Goal: Browse casually

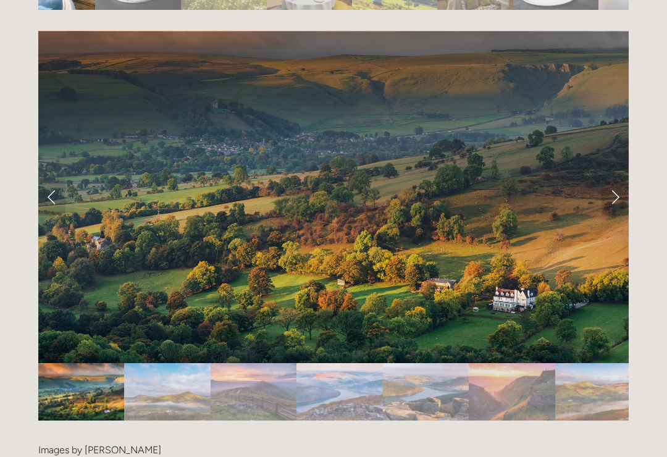
scroll to position [2488, 0]
click at [618, 178] on link "Next Slide" at bounding box center [615, 196] width 27 height 37
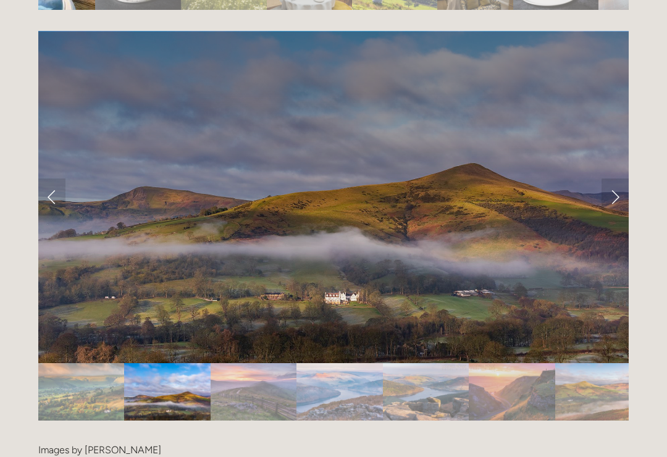
click at [618, 178] on link "Next Slide" at bounding box center [615, 196] width 27 height 37
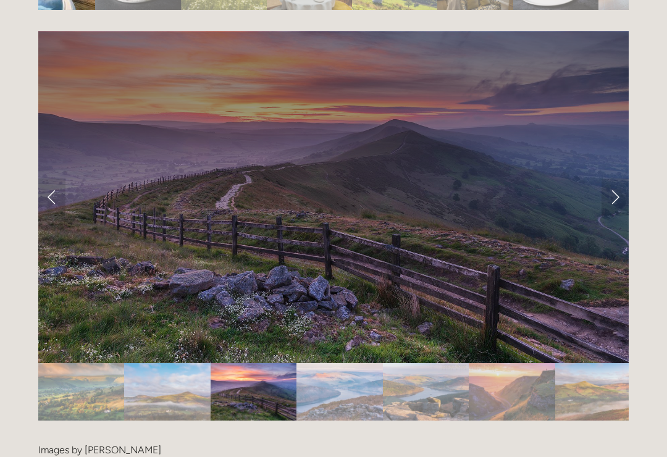
click at [617, 178] on link "Next Slide" at bounding box center [615, 196] width 27 height 37
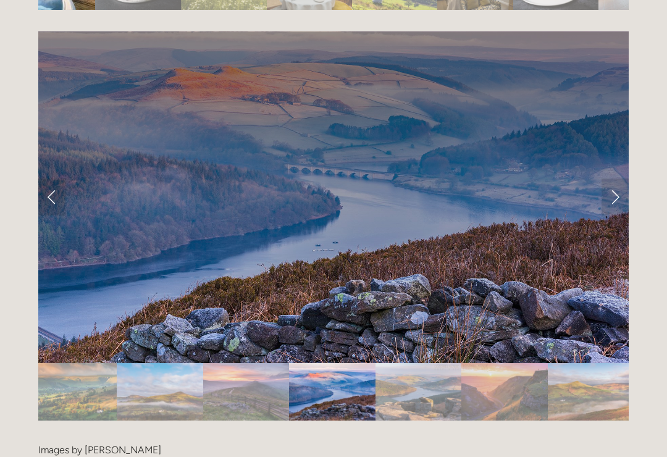
click at [616, 178] on link "Next Slide" at bounding box center [615, 196] width 27 height 37
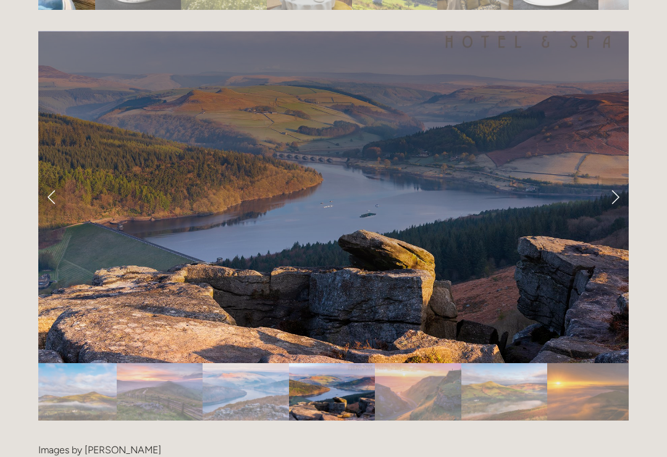
click at [619, 178] on link "Next Slide" at bounding box center [615, 196] width 27 height 37
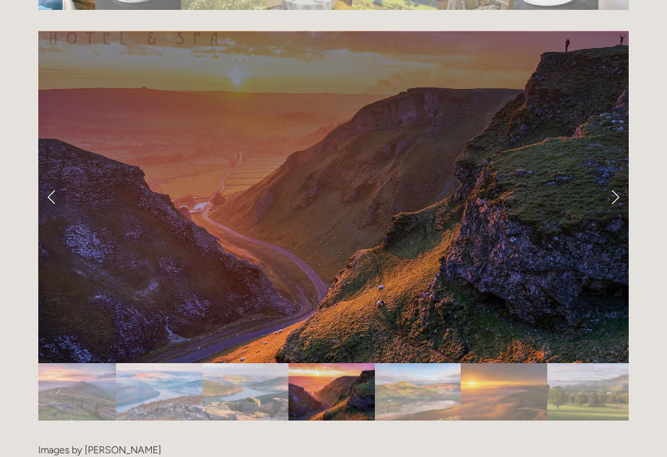
click at [619, 178] on link "Next Slide" at bounding box center [615, 196] width 27 height 37
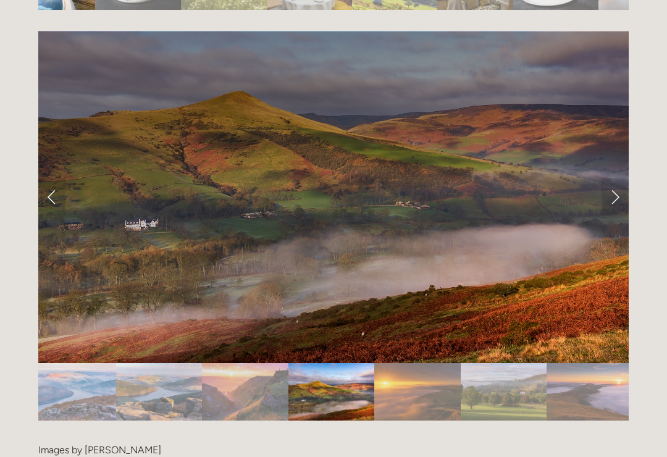
click at [613, 178] on link "Next Slide" at bounding box center [615, 196] width 27 height 37
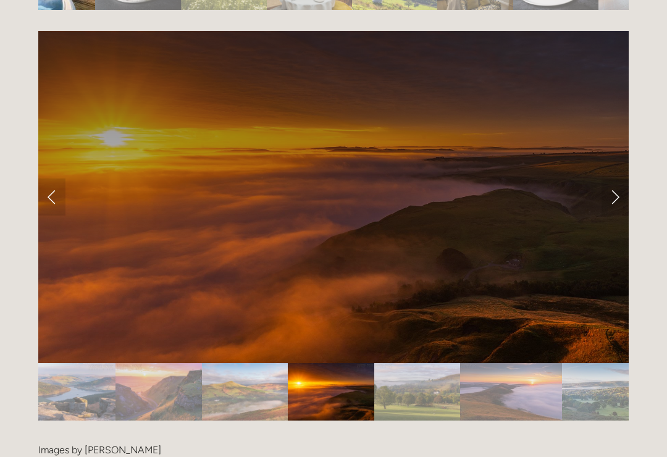
click at [617, 178] on link "Next Slide" at bounding box center [615, 196] width 27 height 37
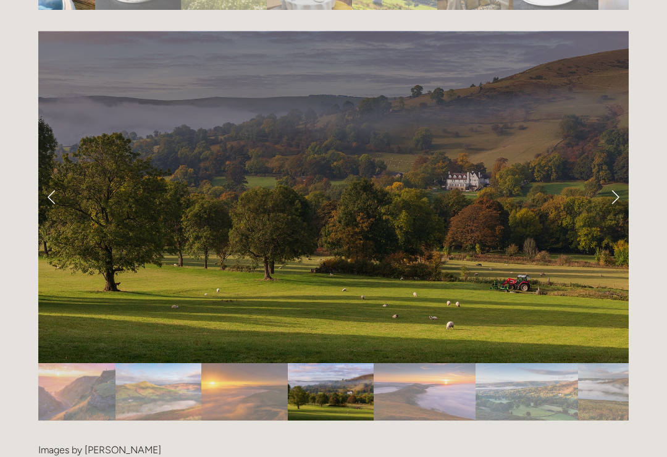
click at [618, 178] on link "Next Slide" at bounding box center [615, 196] width 27 height 37
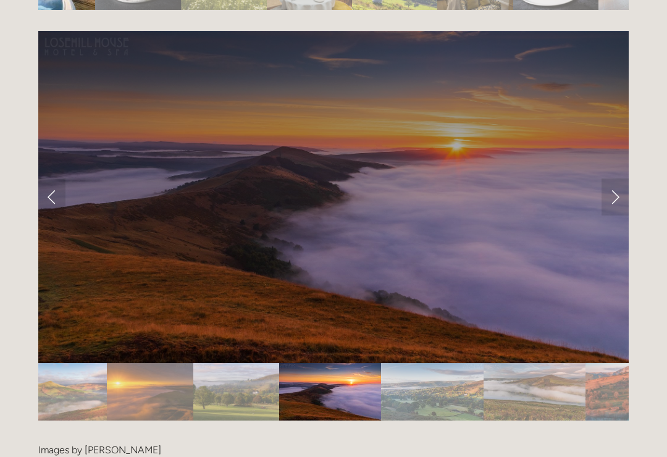
click at [615, 178] on link "Next Slide" at bounding box center [615, 196] width 27 height 37
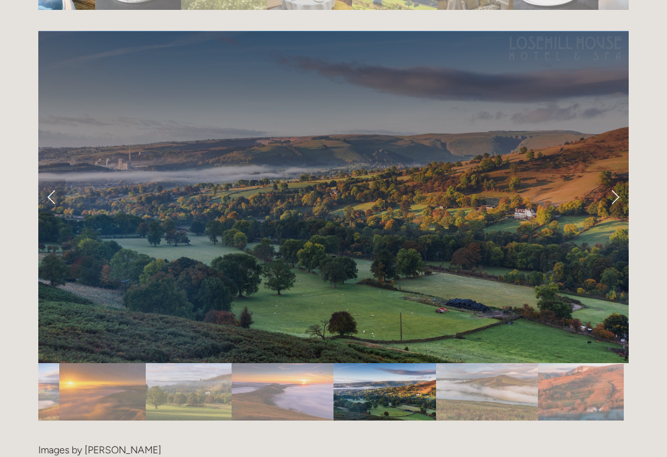
click at [610, 178] on link "Next Slide" at bounding box center [615, 196] width 27 height 37
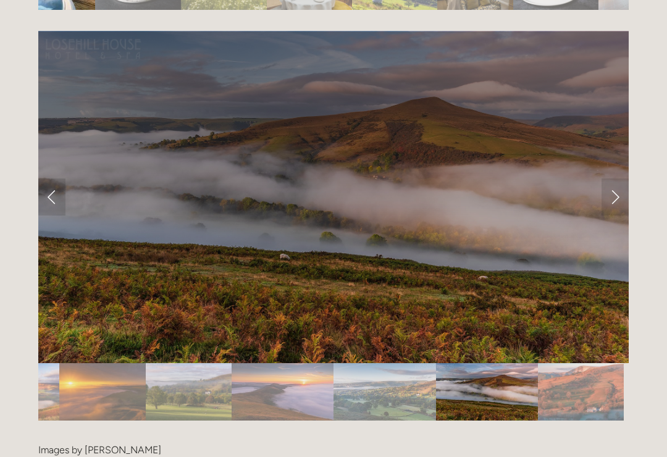
click at [613, 178] on link "Next Slide" at bounding box center [615, 196] width 27 height 37
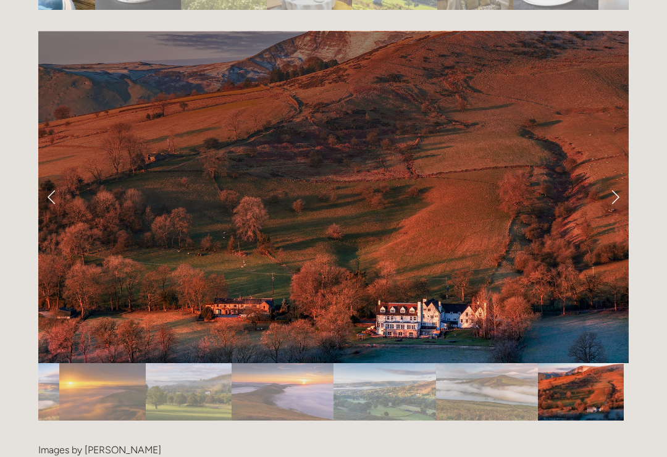
click at [616, 178] on link "Next Slide" at bounding box center [615, 196] width 27 height 37
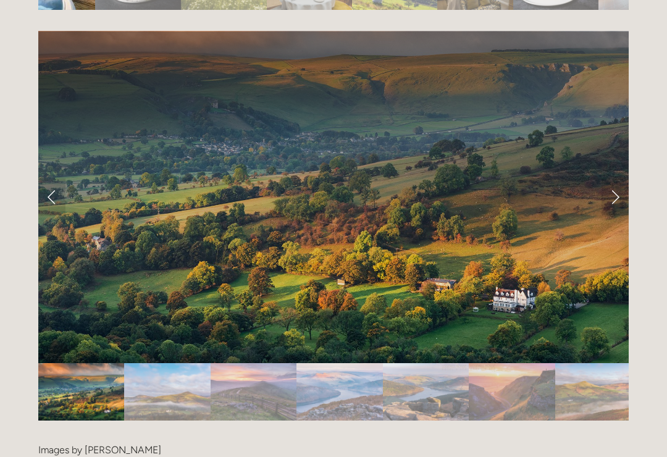
click at [616, 178] on link "Next Slide" at bounding box center [615, 196] width 27 height 37
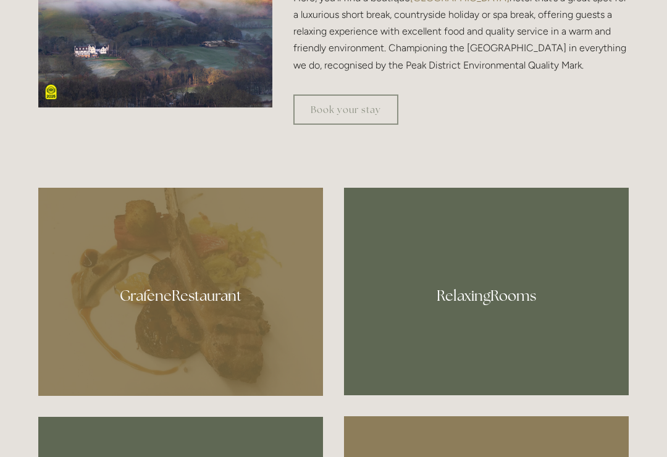
scroll to position [512, 0]
